Goal: Information Seeking & Learning: Learn about a topic

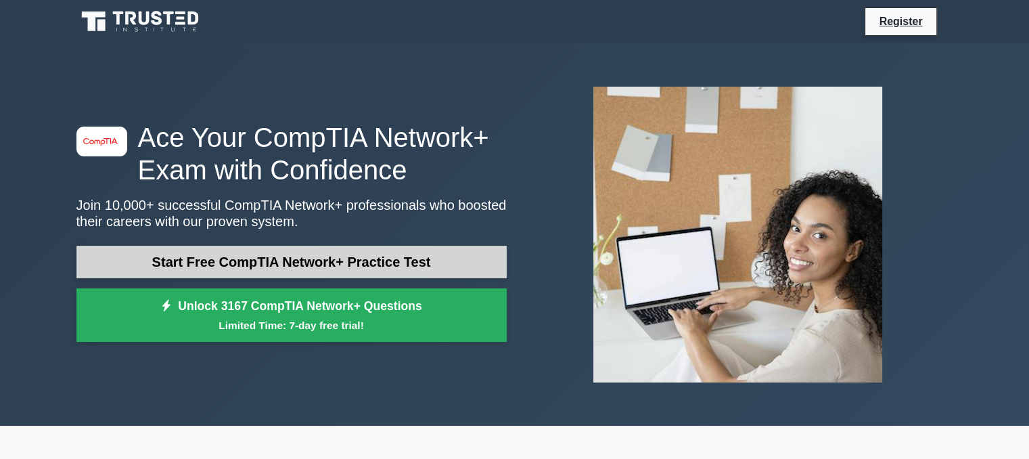
click at [276, 258] on link "Start Free CompTIA Network+ Practice Test" at bounding box center [291, 262] width 430 height 32
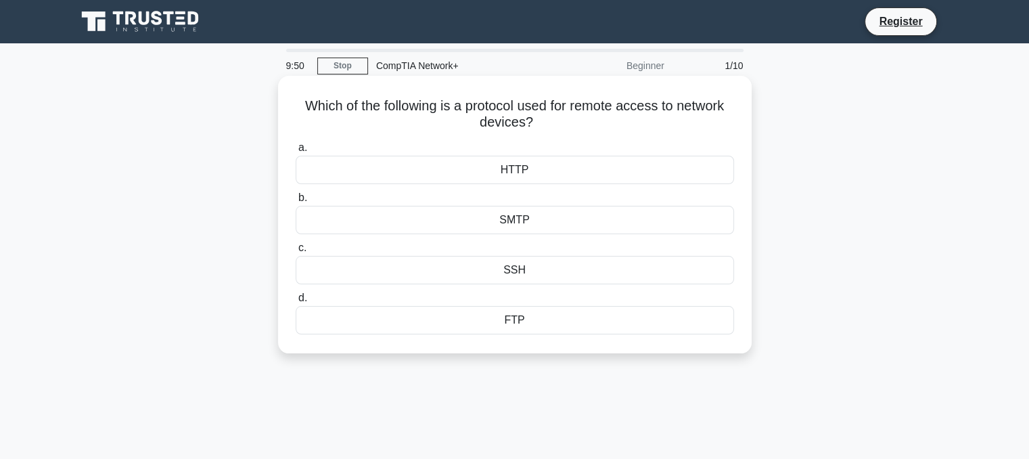
click at [482, 271] on div "SSH" at bounding box center [515, 270] width 438 height 28
click at [296, 252] on input "c. SSH" at bounding box center [296, 247] width 0 height 9
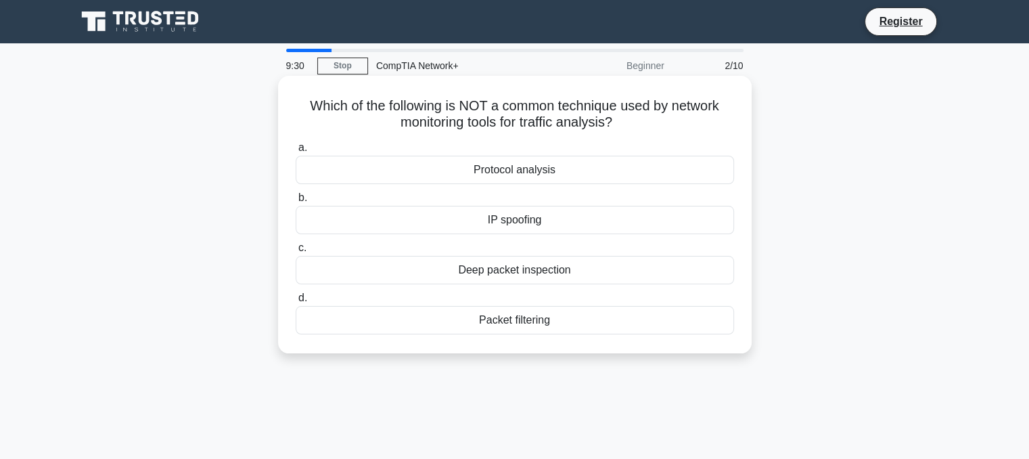
drag, startPoint x: 304, startPoint y: 102, endPoint x: 644, endPoint y: 120, distance: 340.0
click at [644, 120] on h5 "Which of the following is NOT a common technique used by network monitoring too…" at bounding box center [514, 114] width 441 height 34
copy h5 "Which of the following is NOT a common technique used by network monitoring too…"
click at [503, 224] on div "IP spoofing" at bounding box center [515, 220] width 438 height 28
click at [296, 202] on input "b. IP spoofing" at bounding box center [296, 197] width 0 height 9
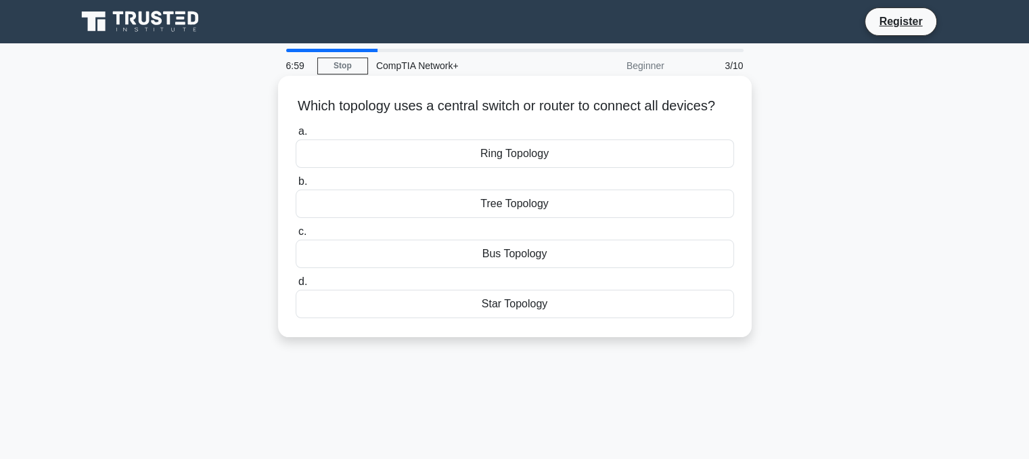
click at [496, 218] on div "Tree Topology" at bounding box center [515, 203] width 438 height 28
click at [296, 186] on input "b. Tree Topology" at bounding box center [296, 181] width 0 height 9
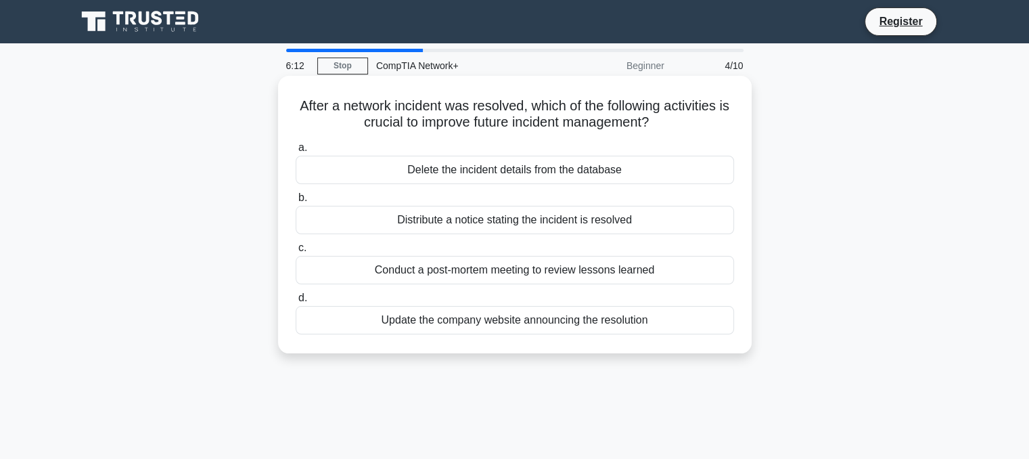
click at [551, 275] on div "Conduct a post-mortem meeting to review lessons learned" at bounding box center [515, 270] width 438 height 28
click at [296, 252] on input "c. Conduct a post-mortem meeting to review lessons learned" at bounding box center [296, 247] width 0 height 9
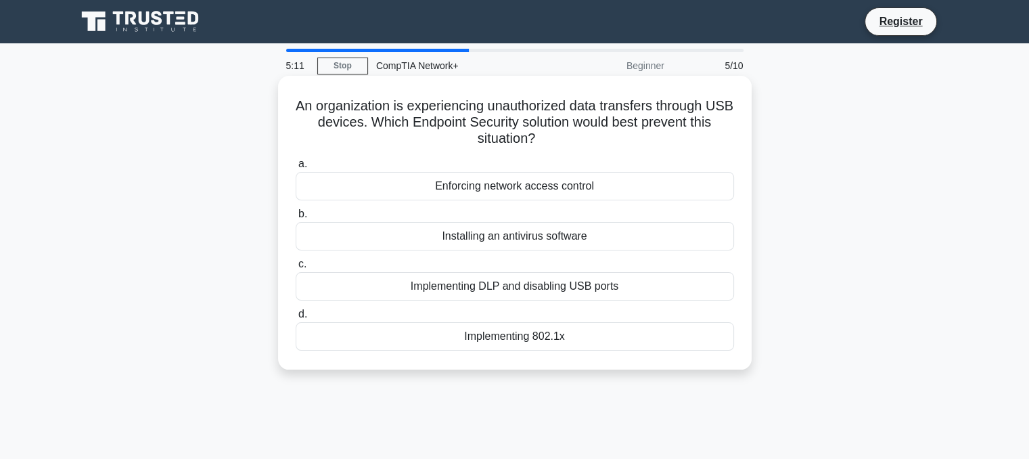
click at [480, 293] on div "Implementing DLP and disabling USB ports" at bounding box center [515, 286] width 438 height 28
click at [296, 269] on input "c. Implementing DLP and disabling USB ports" at bounding box center [296, 264] width 0 height 9
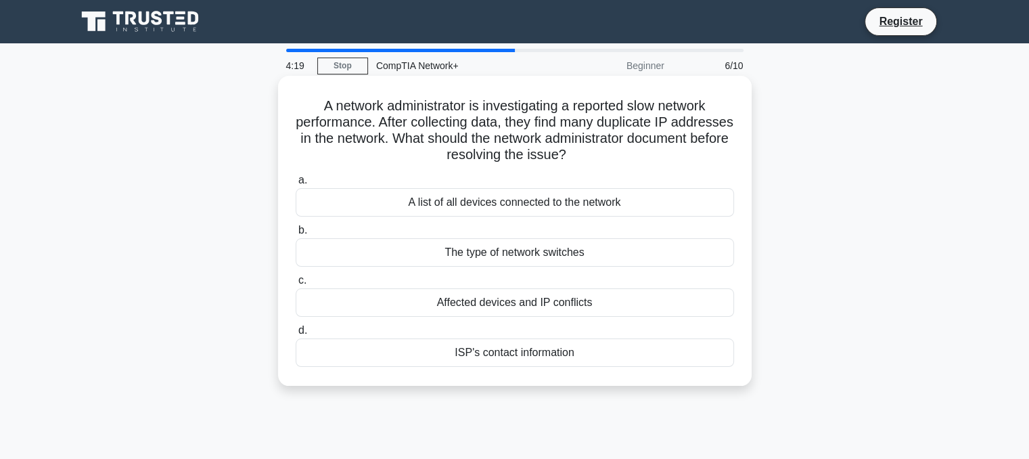
click at [473, 304] on div "Affected devices and IP conflicts" at bounding box center [515, 302] width 438 height 28
click at [296, 285] on input "c. Affected devices and IP conflicts" at bounding box center [296, 280] width 0 height 9
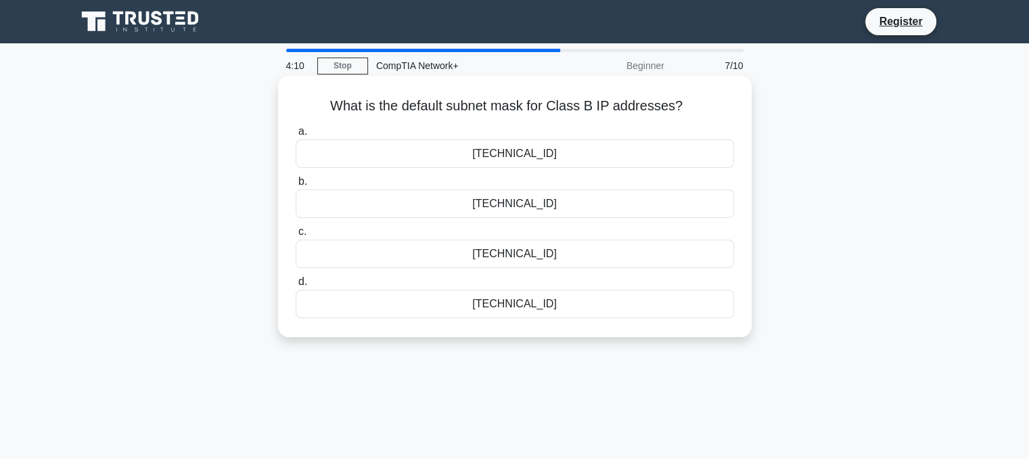
click at [484, 158] on div "255.255.0.0" at bounding box center [515, 153] width 438 height 28
click at [296, 136] on input "a. 255.255.0.0" at bounding box center [296, 131] width 0 height 9
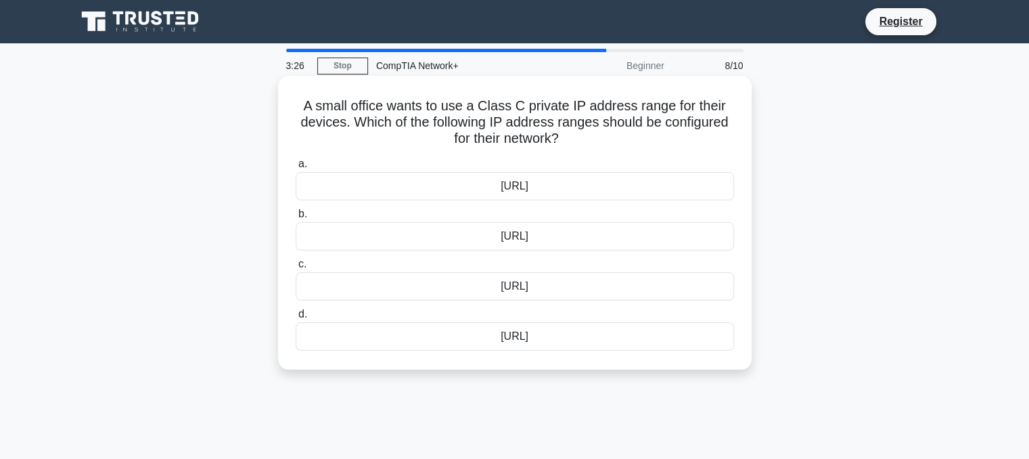
click at [468, 239] on div "192.168.0.0/16" at bounding box center [515, 236] width 438 height 28
click at [296, 218] on input "b. 192.168.0.0/16" at bounding box center [296, 214] width 0 height 9
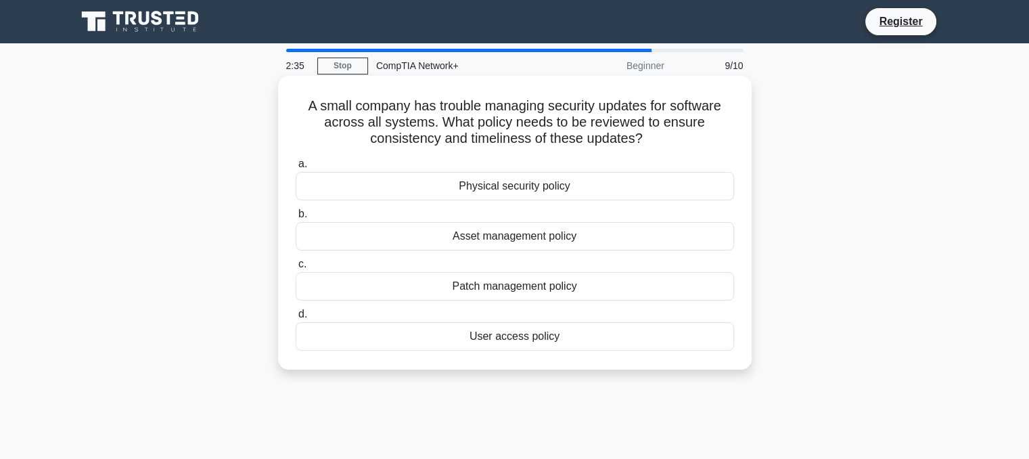
click at [495, 290] on div "Patch management policy" at bounding box center [515, 286] width 438 height 28
click at [296, 269] on input "c. Patch management policy" at bounding box center [296, 264] width 0 height 9
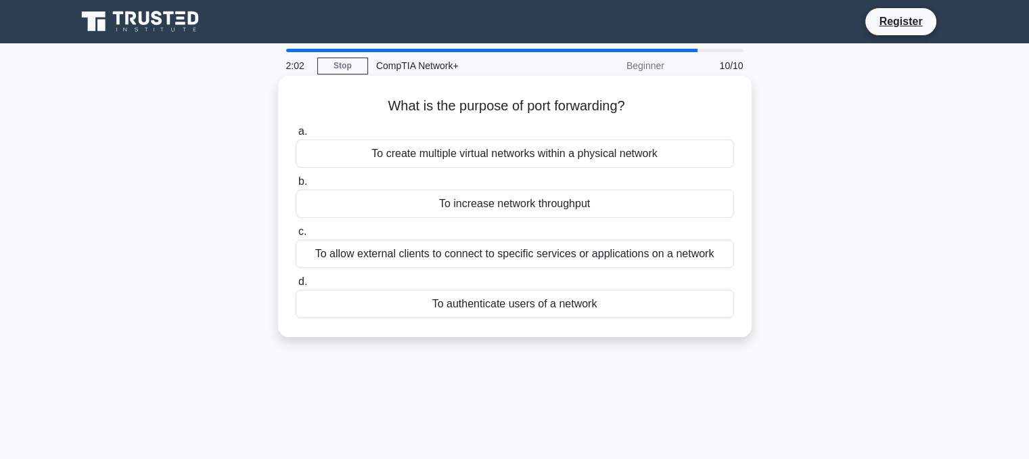
click at [512, 255] on div "To allow external clients to connect to specific services or applications on a …" at bounding box center [515, 253] width 438 height 28
click at [296, 236] on input "c. To allow external clients to connect to specific services or applications on…" at bounding box center [296, 231] width 0 height 9
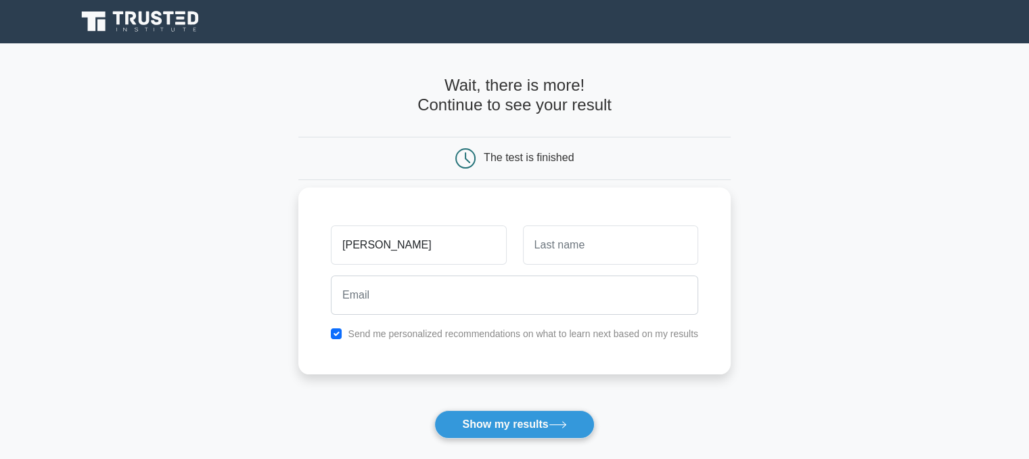
type input "Quang"
type input "Phạm"
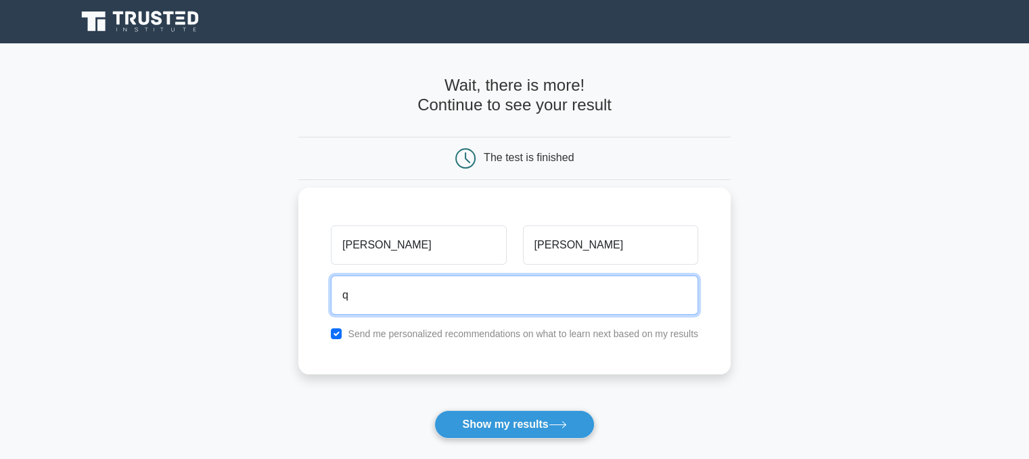
type input "qp0389783596@gmail.com"
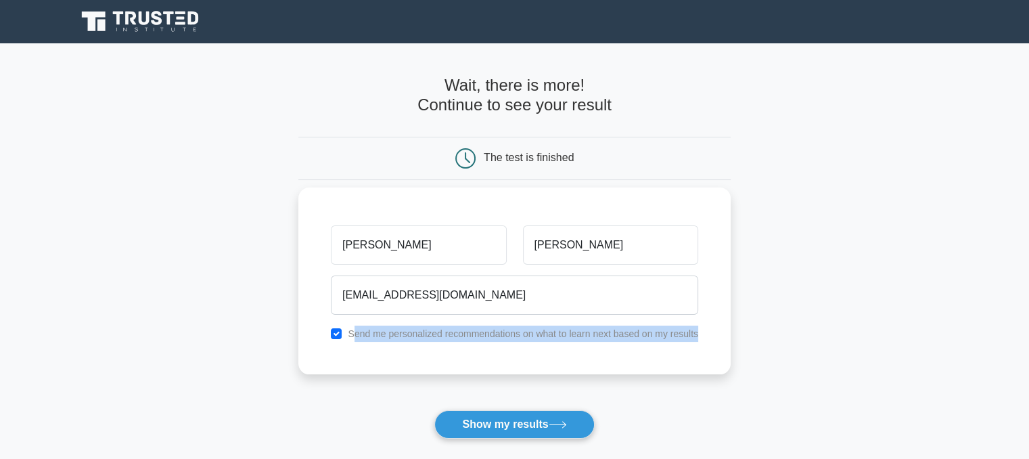
drag, startPoint x: 352, startPoint y: 333, endPoint x: 699, endPoint y: 344, distance: 347.2
click at [699, 344] on div "Quang Phạm qp0389783596@gmail.com Send me personalized recommendations on what …" at bounding box center [514, 280] width 432 height 187
drag, startPoint x: 348, startPoint y: 333, endPoint x: 701, endPoint y: 335, distance: 352.4
click at [701, 335] on div "Send me personalized recommendations on what to learn next based on my results" at bounding box center [515, 333] width 384 height 16
copy label "Send me personalized recommendations on what to learn next based on my results"
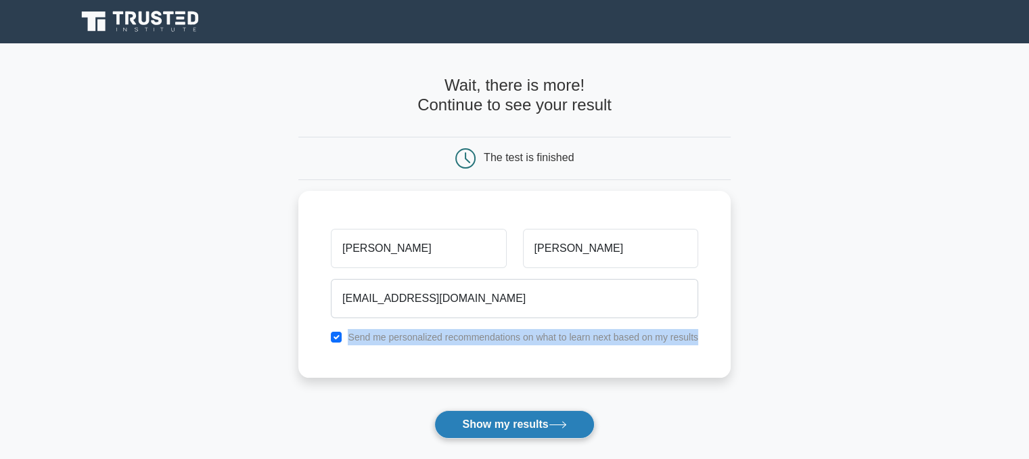
click at [522, 428] on button "Show my results" at bounding box center [514, 424] width 160 height 28
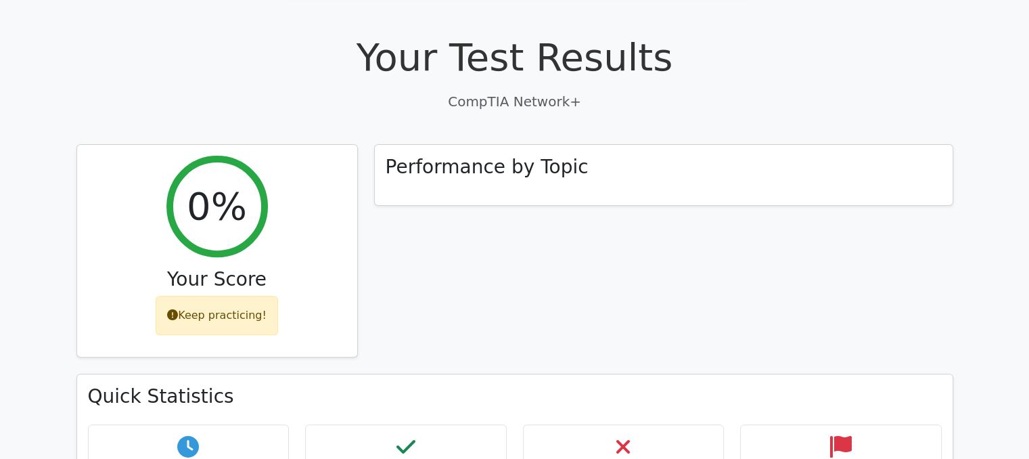
scroll to position [406, 0]
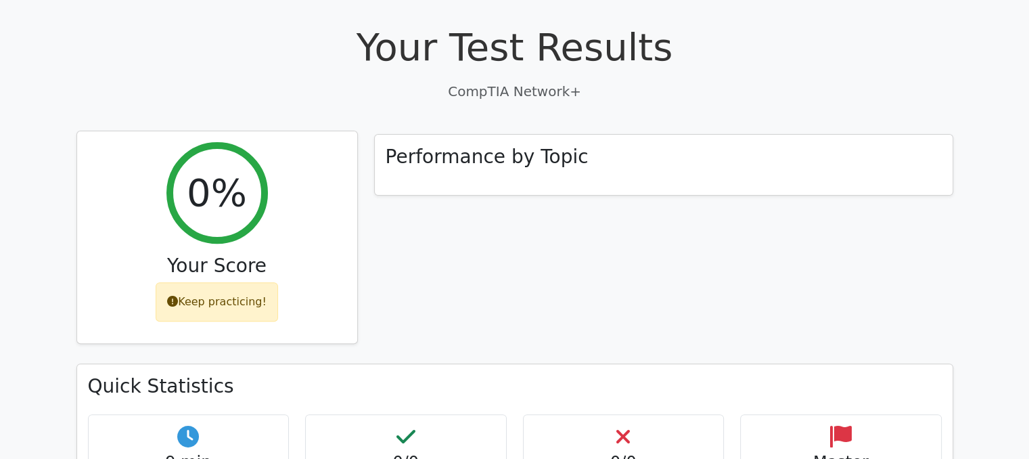
click at [172, 296] on icon at bounding box center [172, 301] width 11 height 11
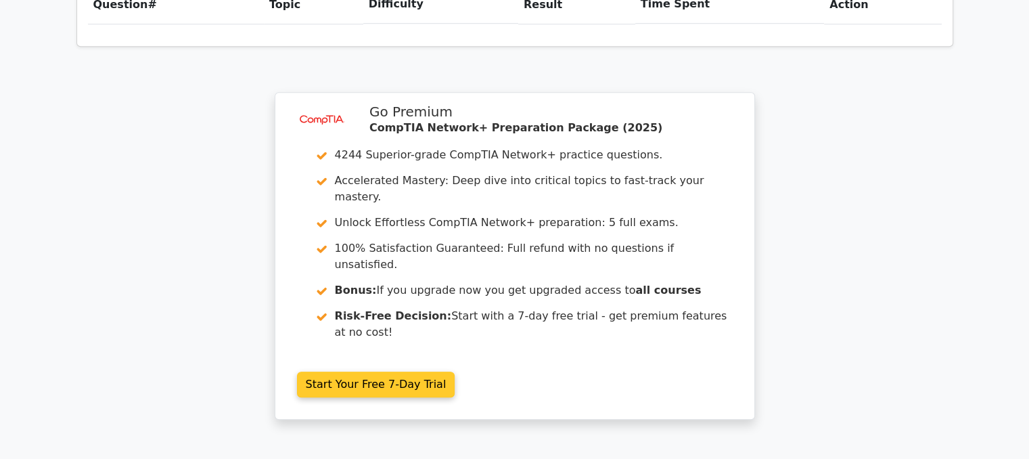
scroll to position [1082, 0]
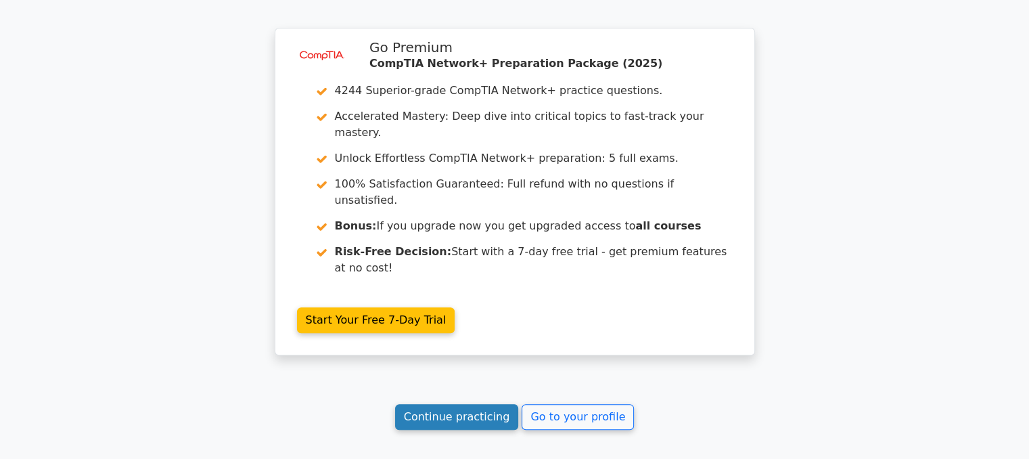
click at [450, 404] on link "Continue practicing" at bounding box center [457, 417] width 124 height 26
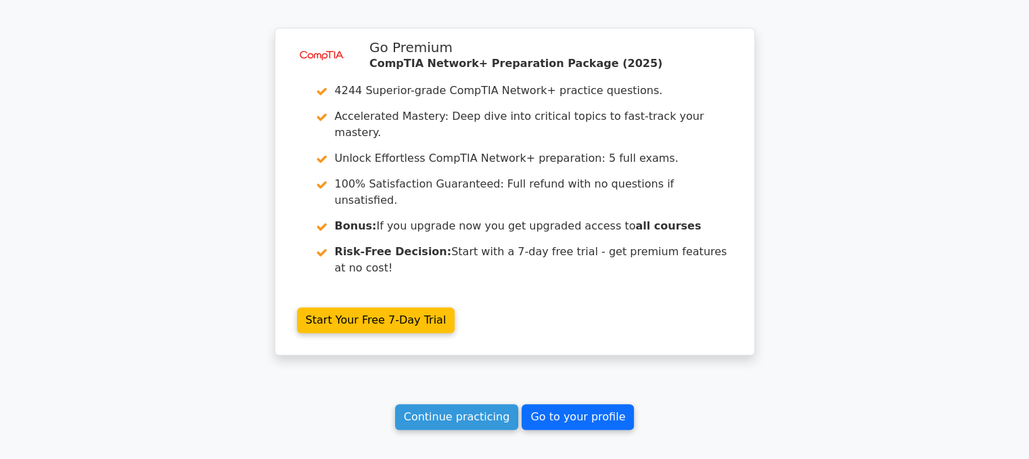
click at [559, 404] on link "Go to your profile" at bounding box center [577, 417] width 112 height 26
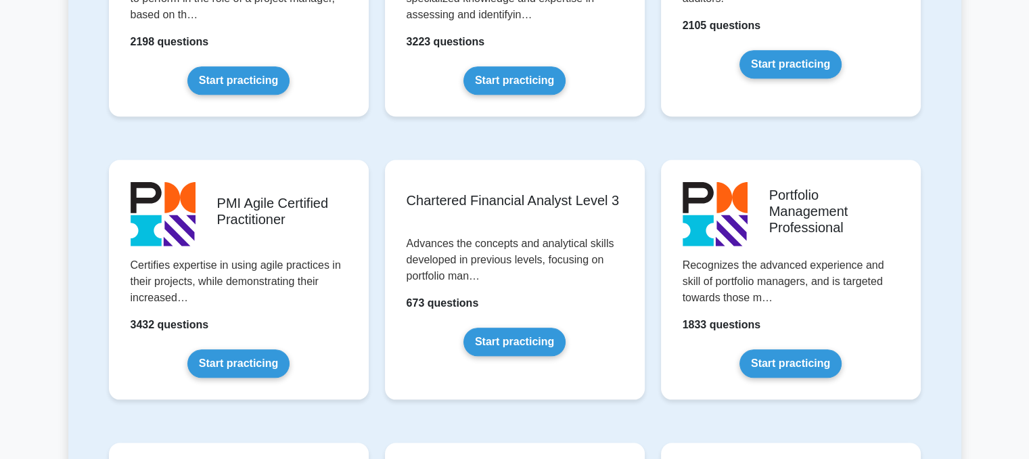
scroll to position [1353, 0]
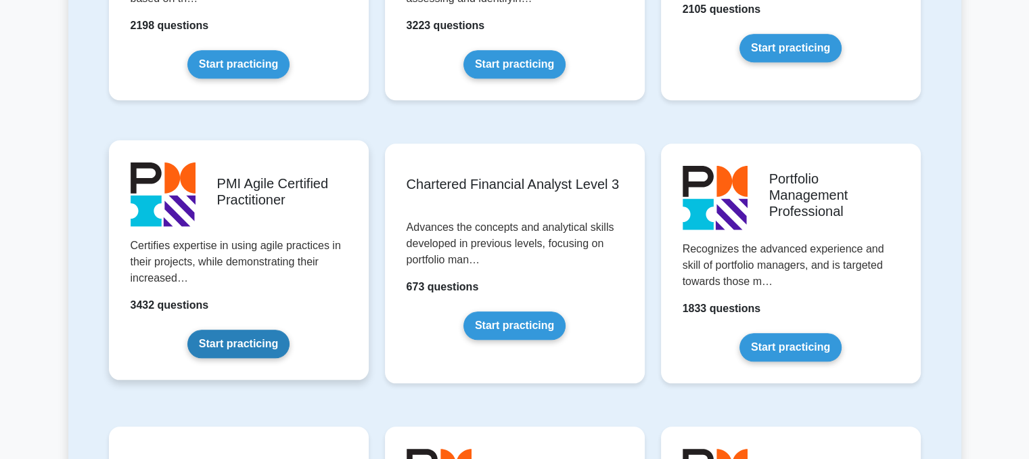
click at [247, 350] on link "Start practicing" at bounding box center [238, 343] width 102 height 28
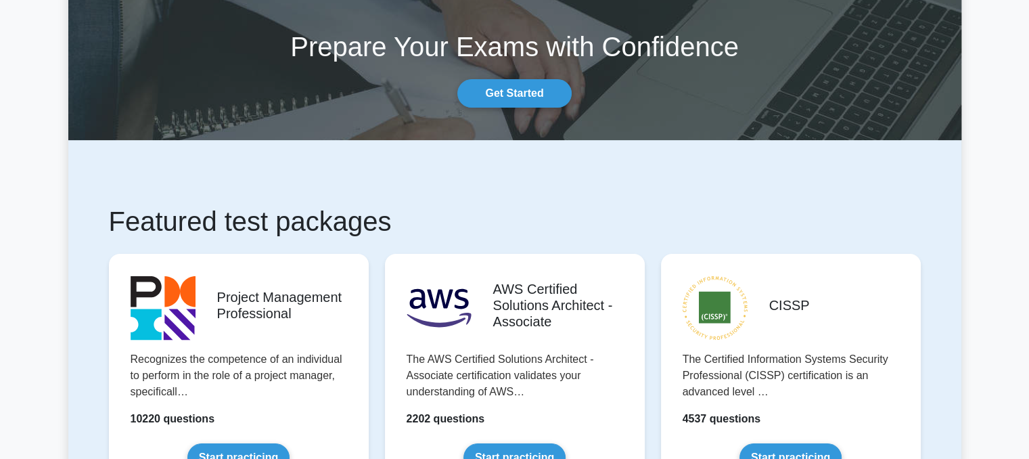
scroll to position [0, 0]
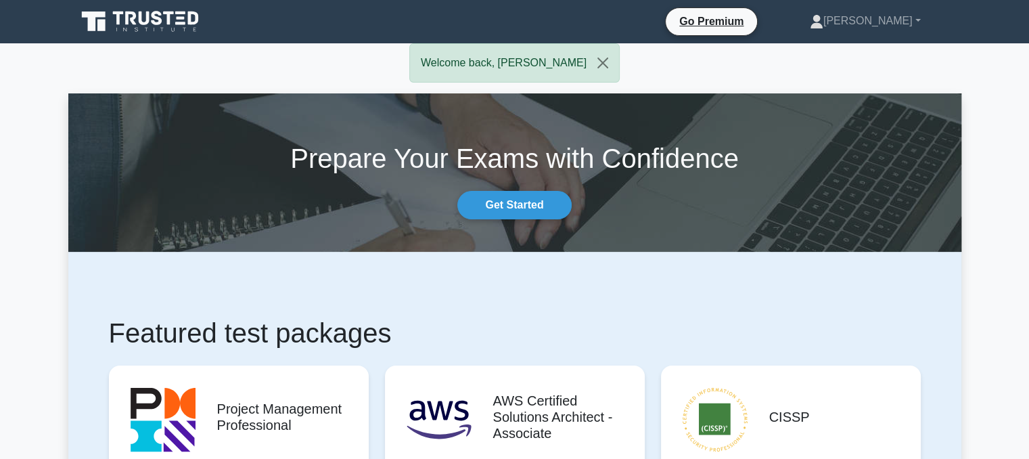
click at [133, 11] on icon at bounding box center [130, 18] width 11 height 14
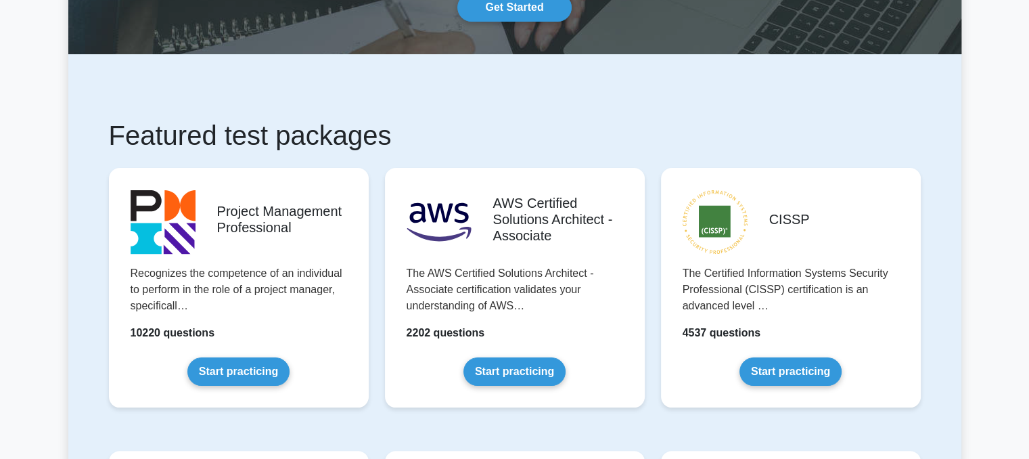
scroll to position [203, 0]
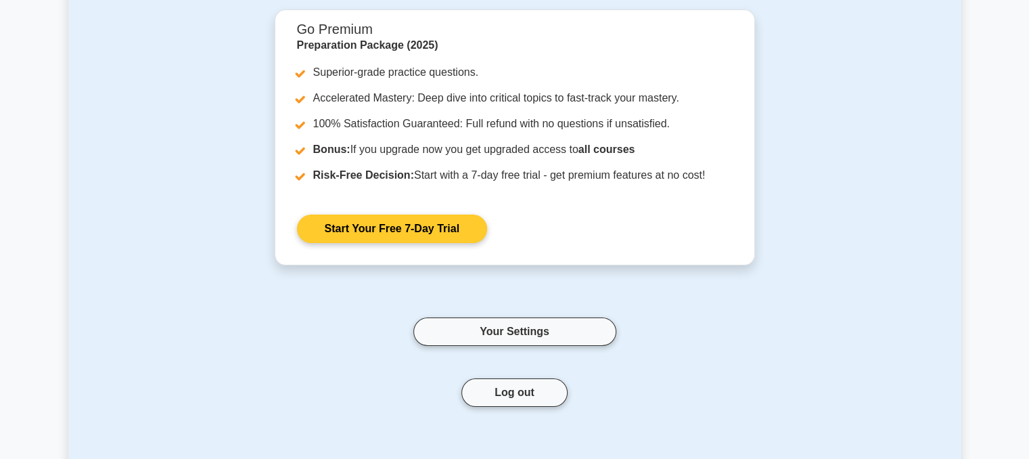
scroll to position [203, 0]
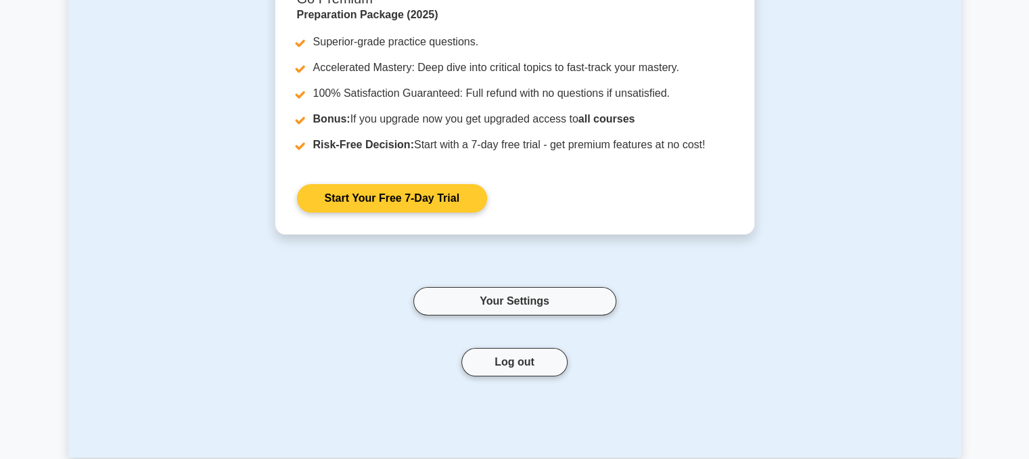
click at [571, 300] on link "Your Settings" at bounding box center [514, 301] width 203 height 28
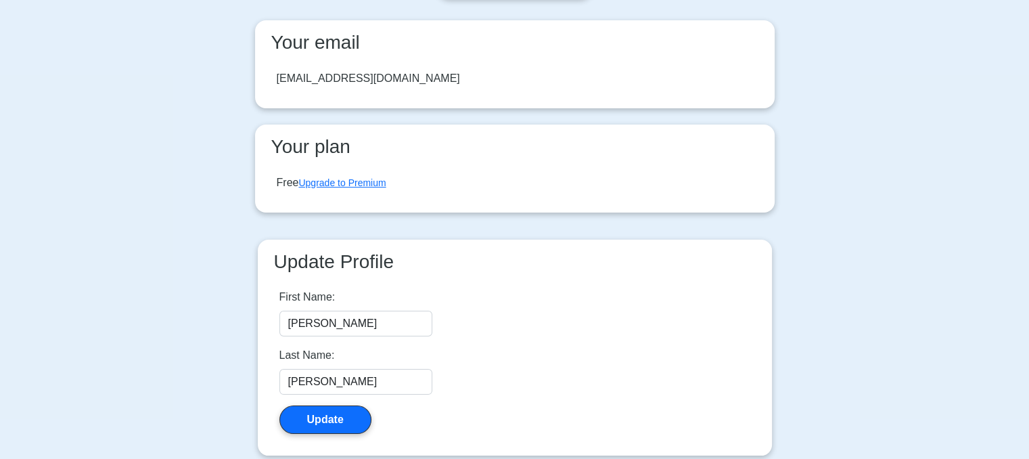
scroll to position [68, 0]
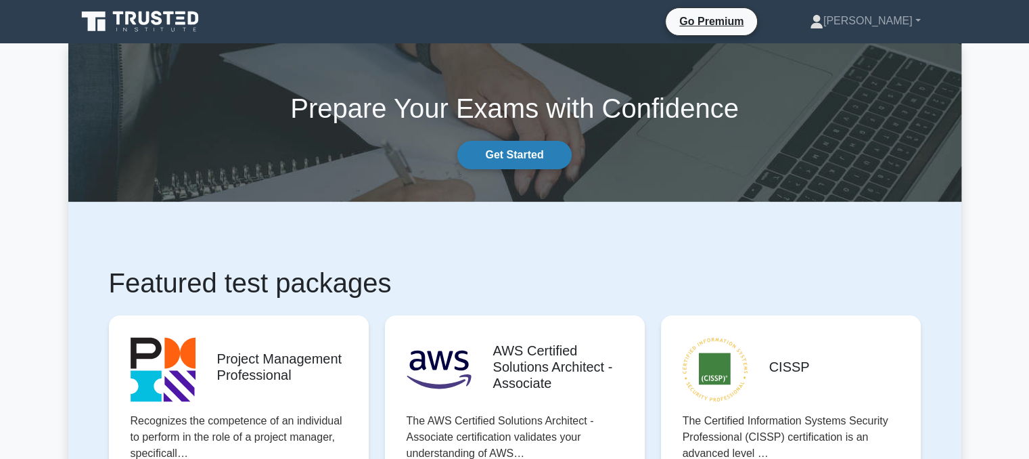
click at [517, 155] on link "Get Started" at bounding box center [514, 155] width 114 height 28
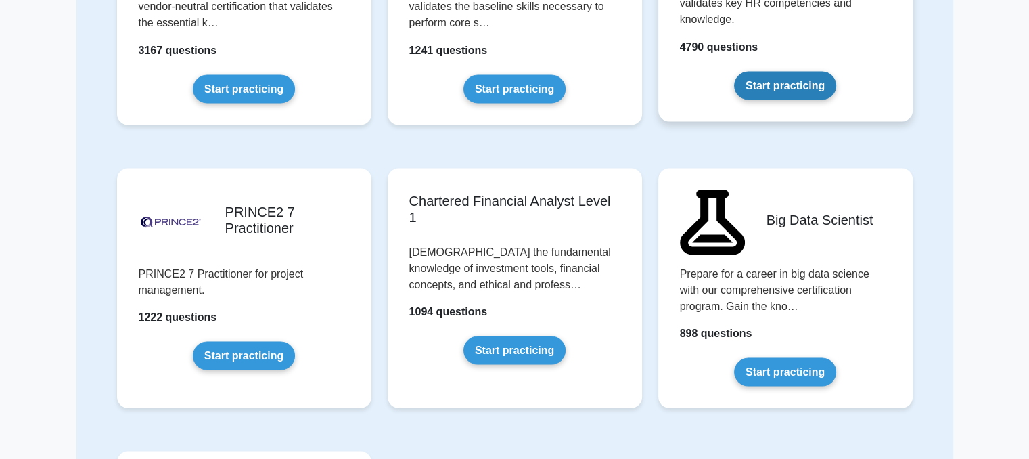
scroll to position [2541, 0]
